Goal: Information Seeking & Learning: Learn about a topic

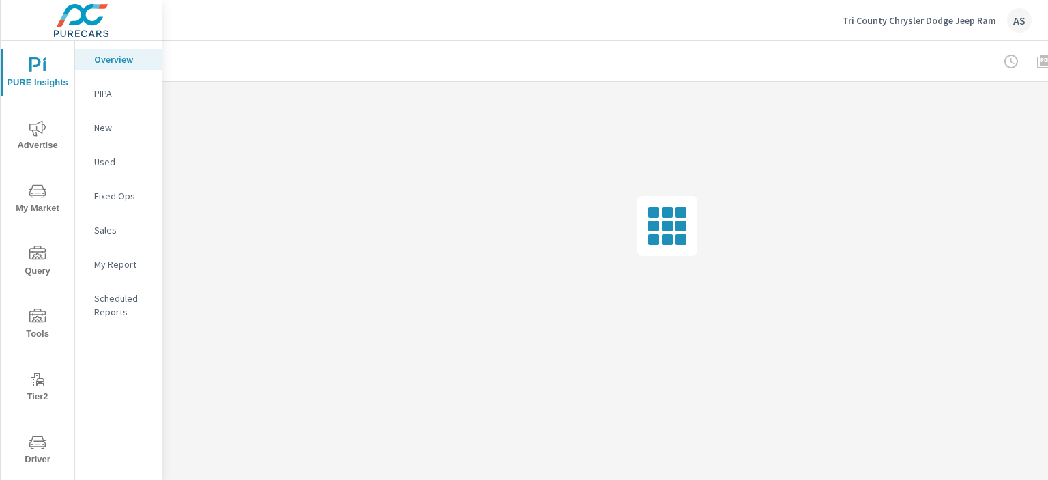
click at [42, 440] on icon "nav menu" at bounding box center [37, 441] width 16 height 13
click at [51, 438] on span "Driver" at bounding box center [38, 450] width 66 height 33
